Goal: Find specific page/section: Find specific page/section

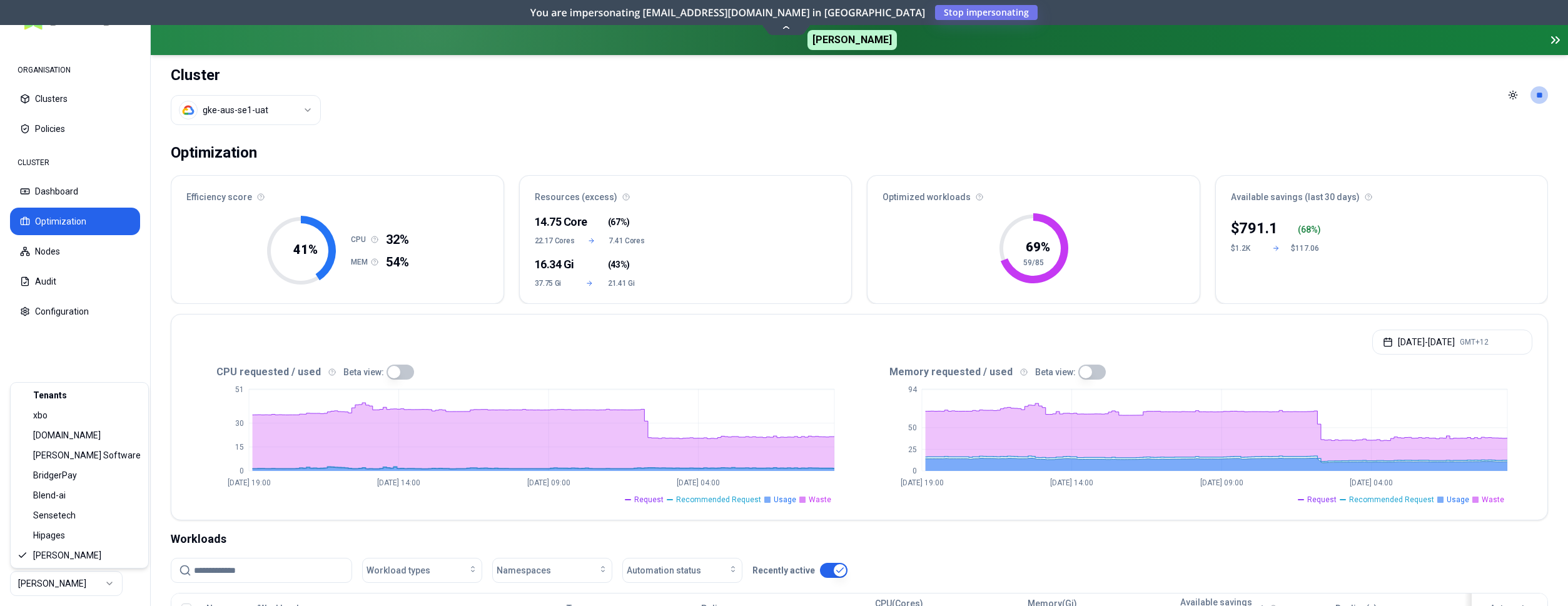
click at [67, 584] on html "ORGANISATION Clusters Policies CLUSTER Dashboard Optimization Nodes Audit Confi…" at bounding box center [784, 303] width 1568 height 606
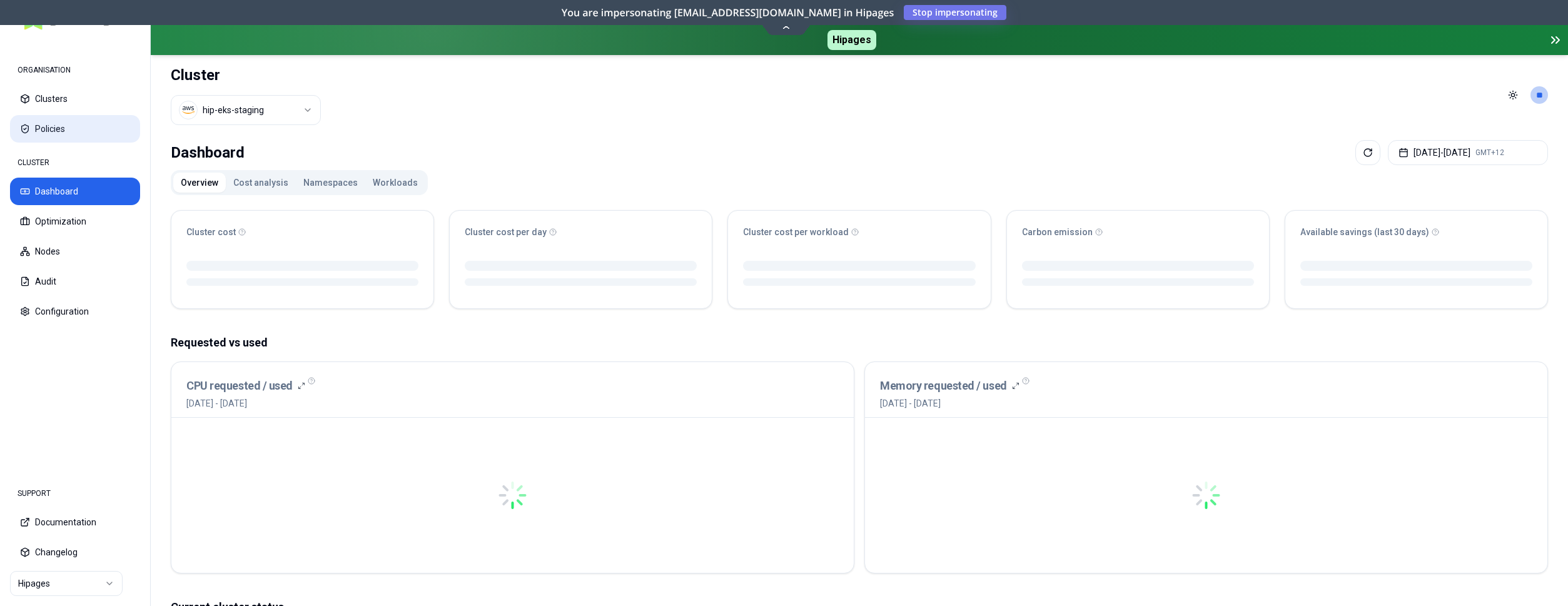
click at [71, 126] on button "Policies" at bounding box center [75, 128] width 130 height 28
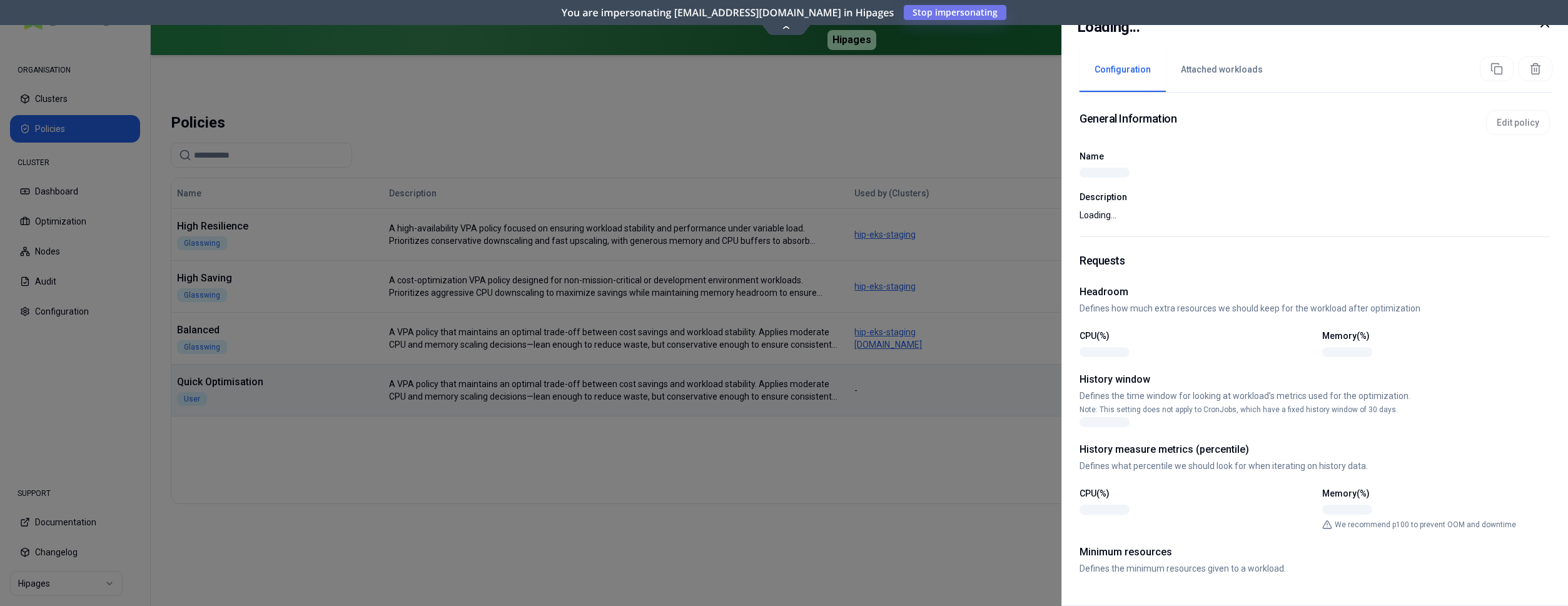
drag, startPoint x: 270, startPoint y: 381, endPoint x: 198, endPoint y: 374, distance: 72.3
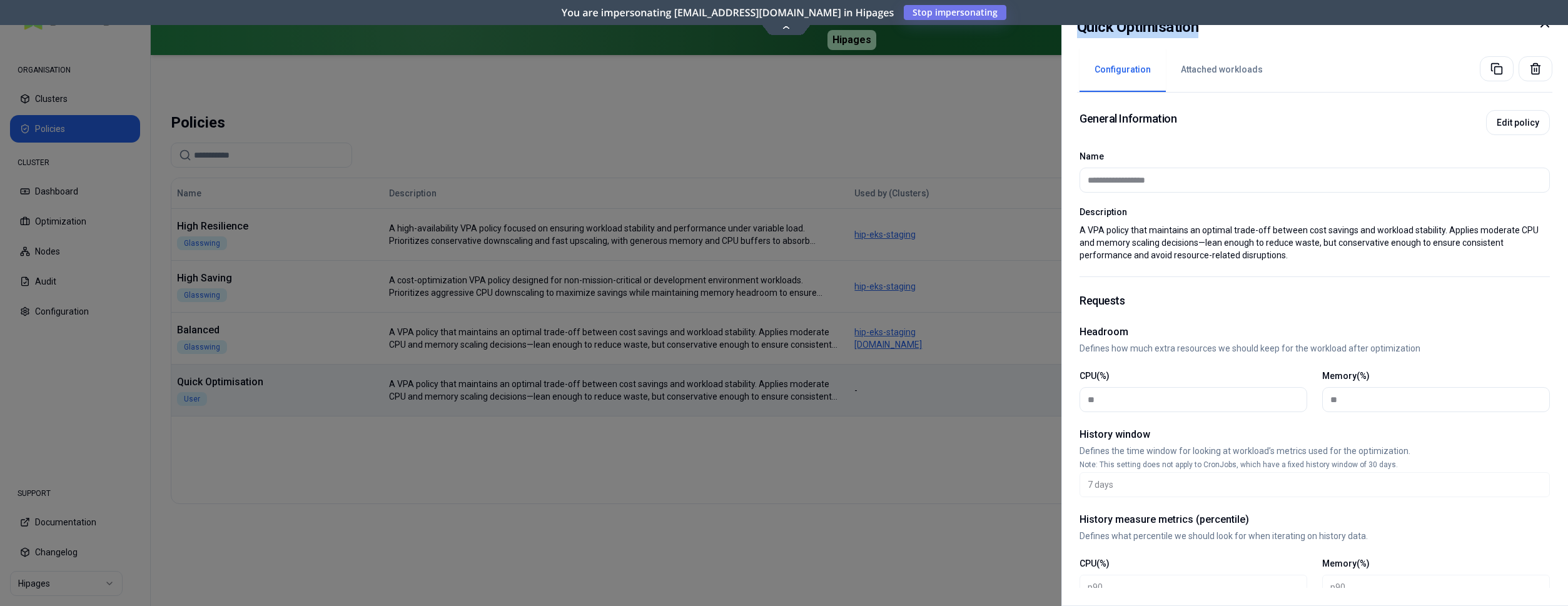
drag, startPoint x: 1198, startPoint y: 28, endPoint x: 1079, endPoint y: 22, distance: 119.2
click at [1079, 22] on h2 "Quick Optimisation" at bounding box center [1137, 26] width 121 height 22
copy h2 "Quick Optimisation"
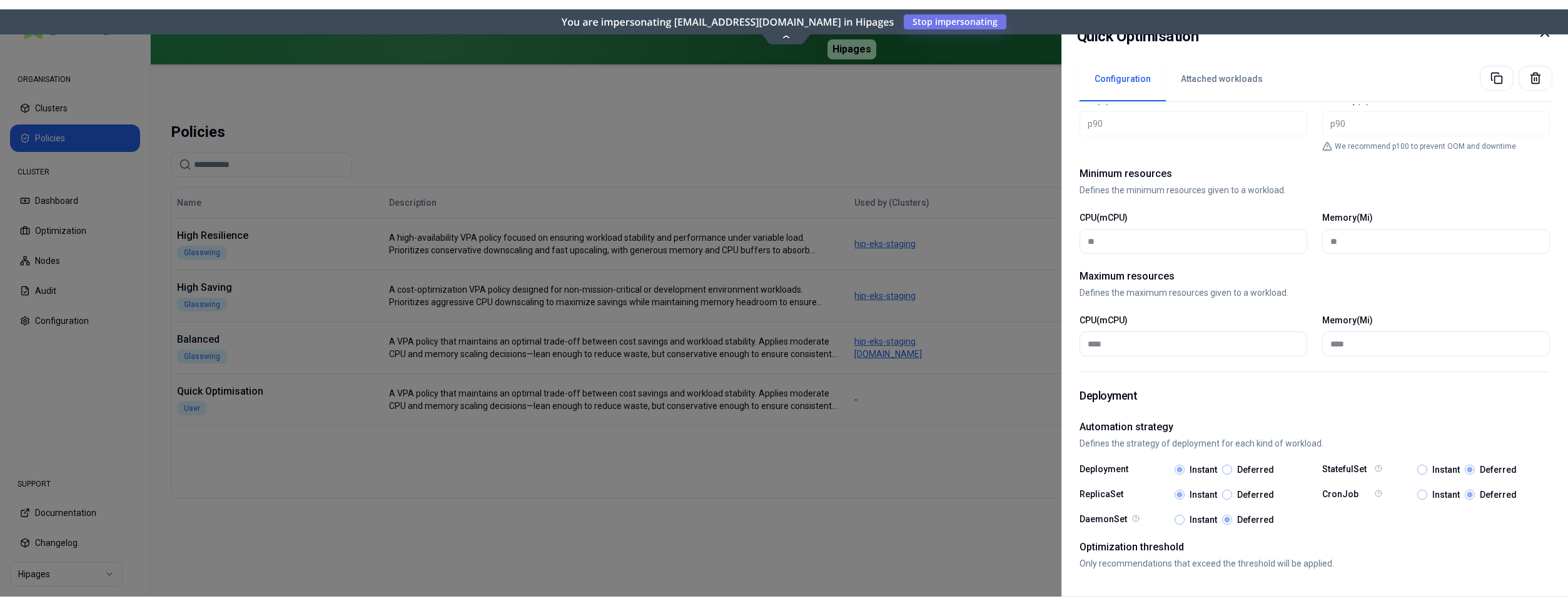
scroll to position [473, 0]
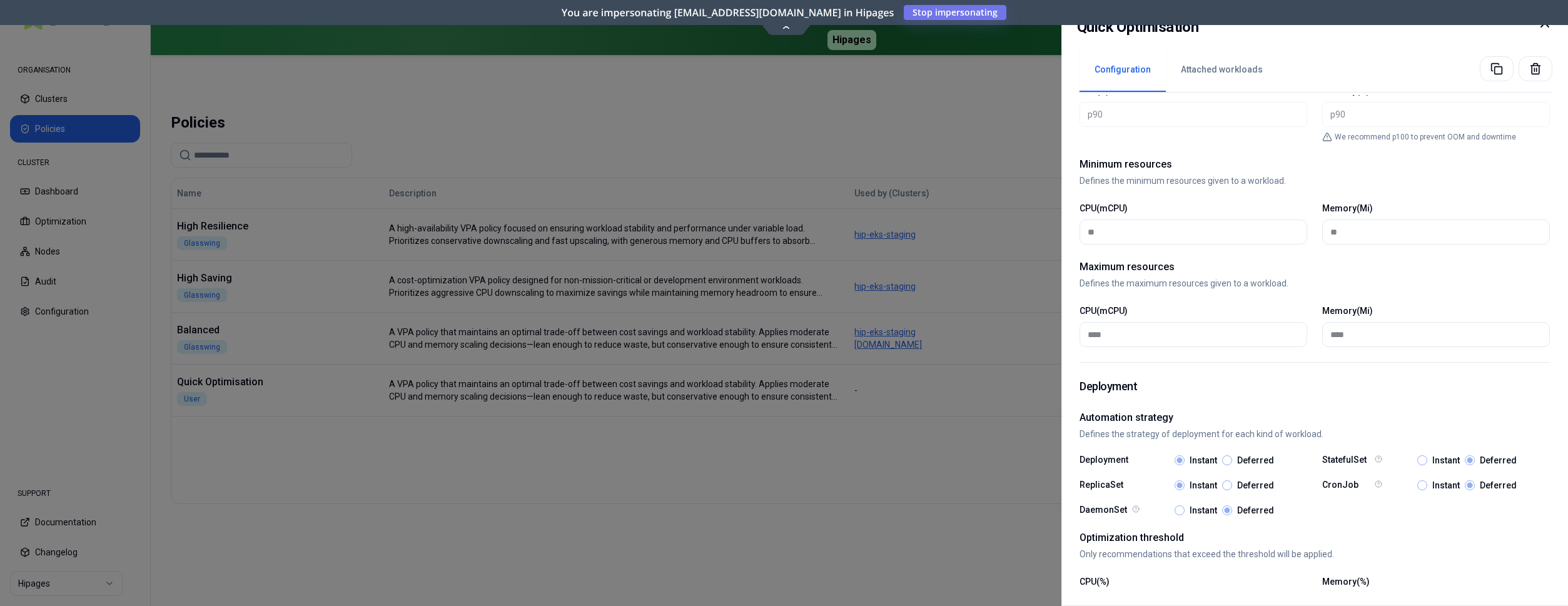
click at [1542, 27] on icon at bounding box center [1545, 23] width 7 height 7
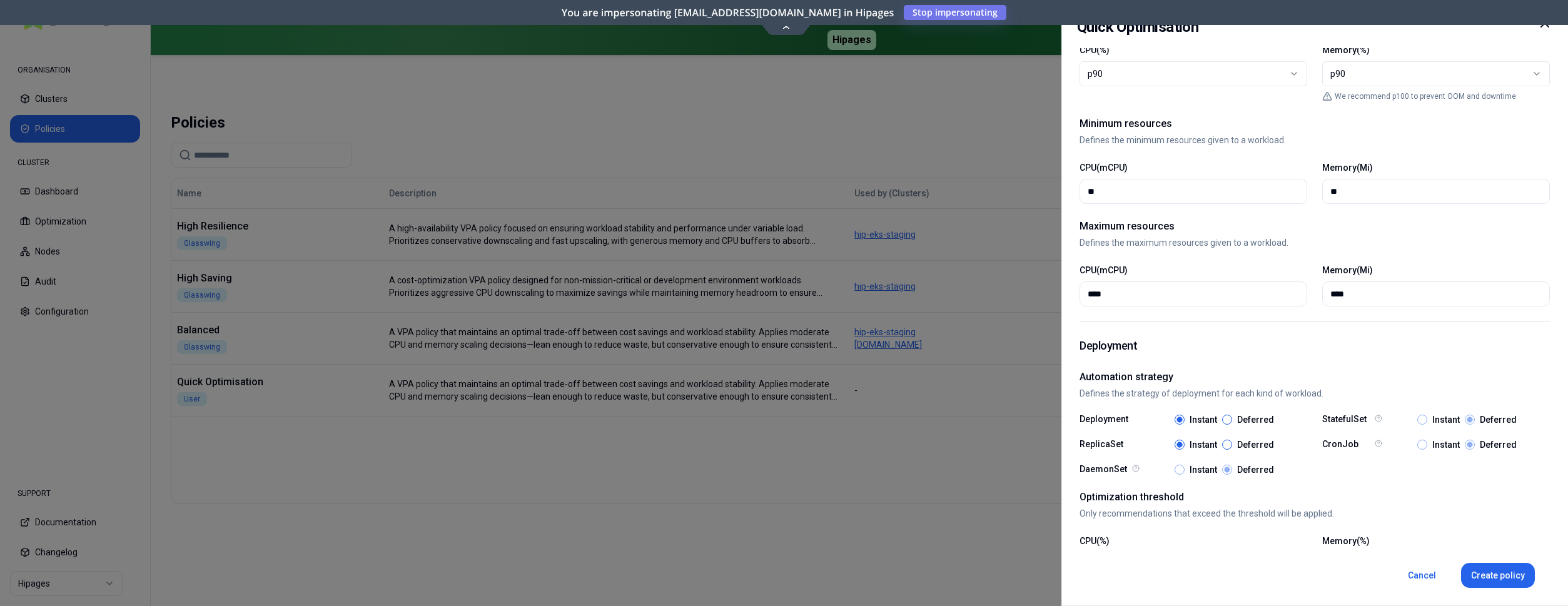
scroll to position [479, 0]
